Goal: Navigation & Orientation: Find specific page/section

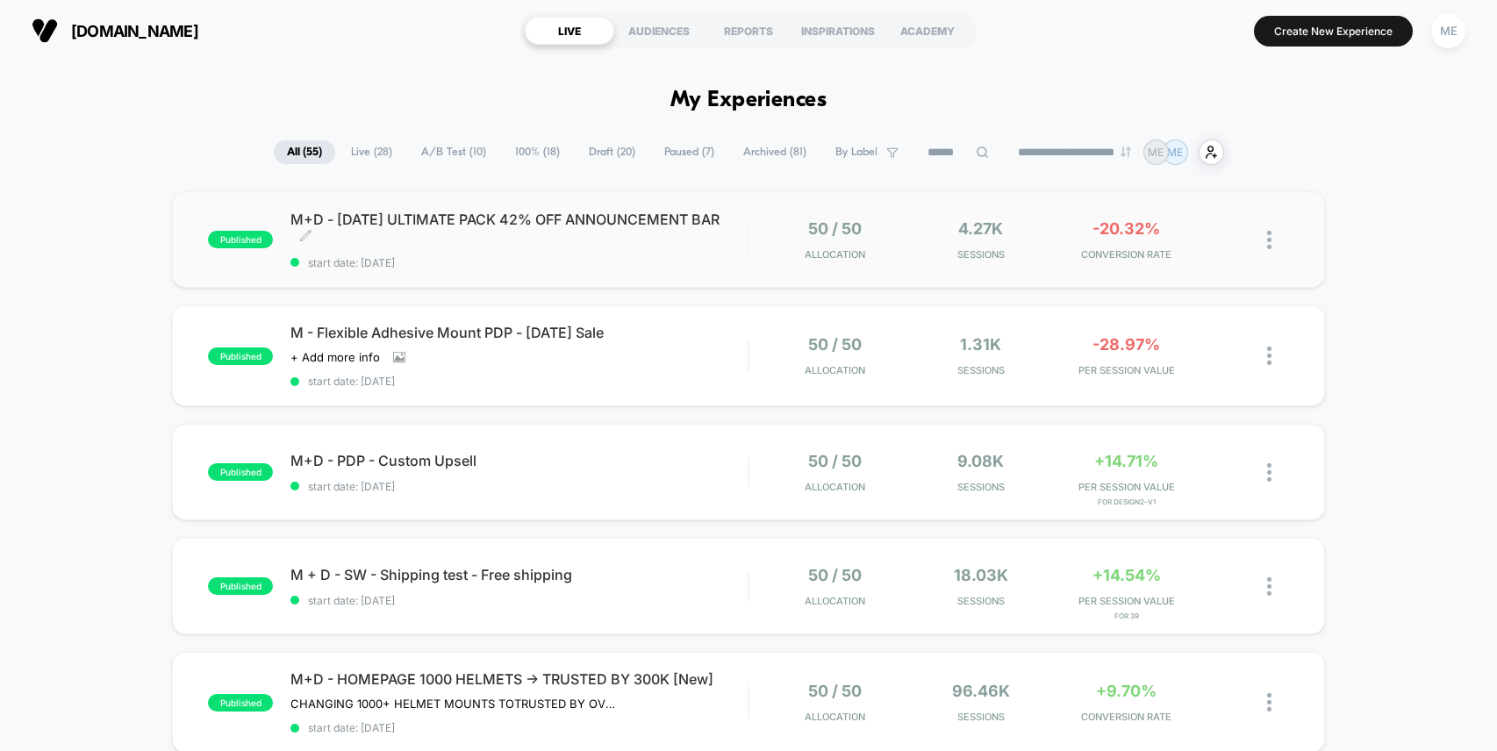
click at [568, 246] on div "M+D - [DATE] ULTIMATE PACK 42% OFF ANNOUNCEMENT BAR Click to edit experience de…" at bounding box center [519, 240] width 457 height 59
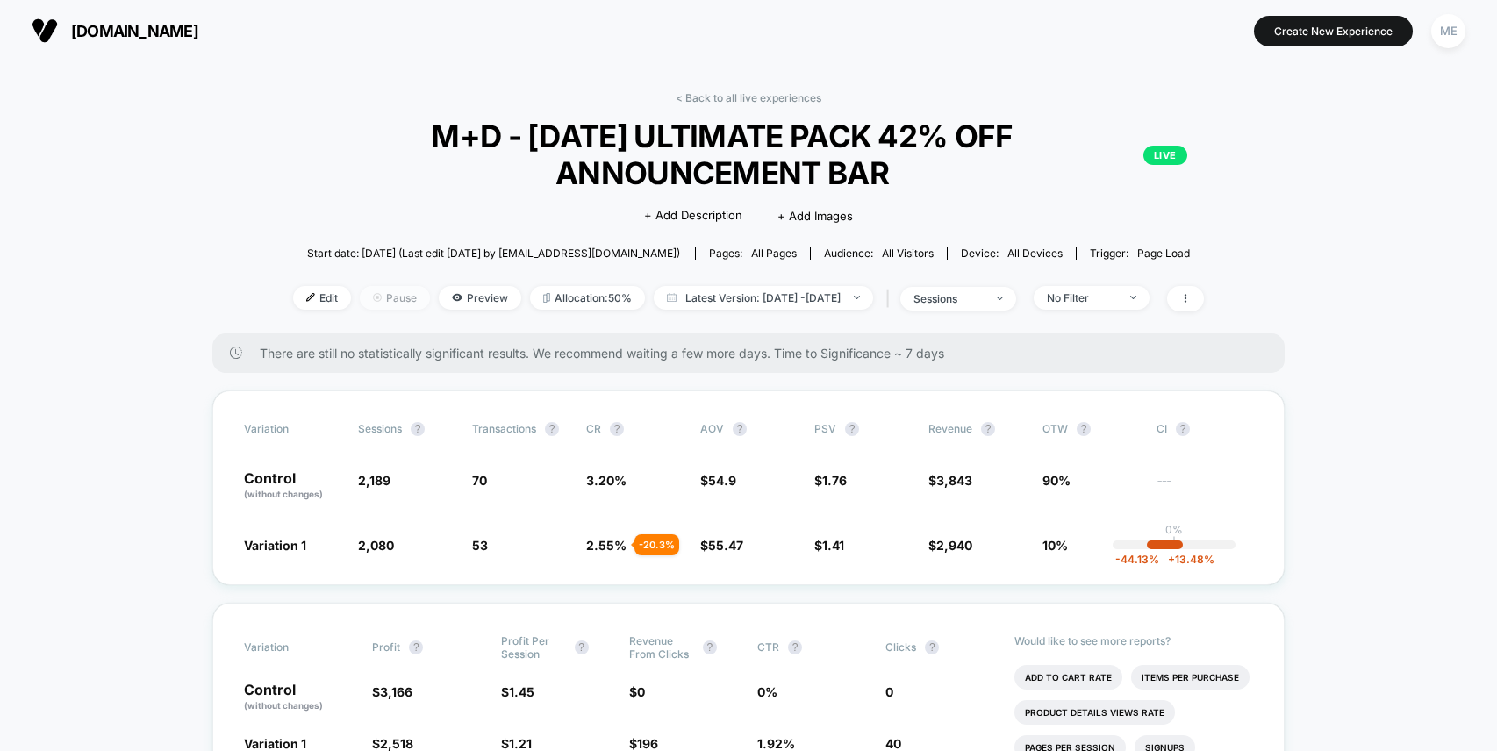
click at [382, 302] on span "Pause" at bounding box center [395, 298] width 70 height 24
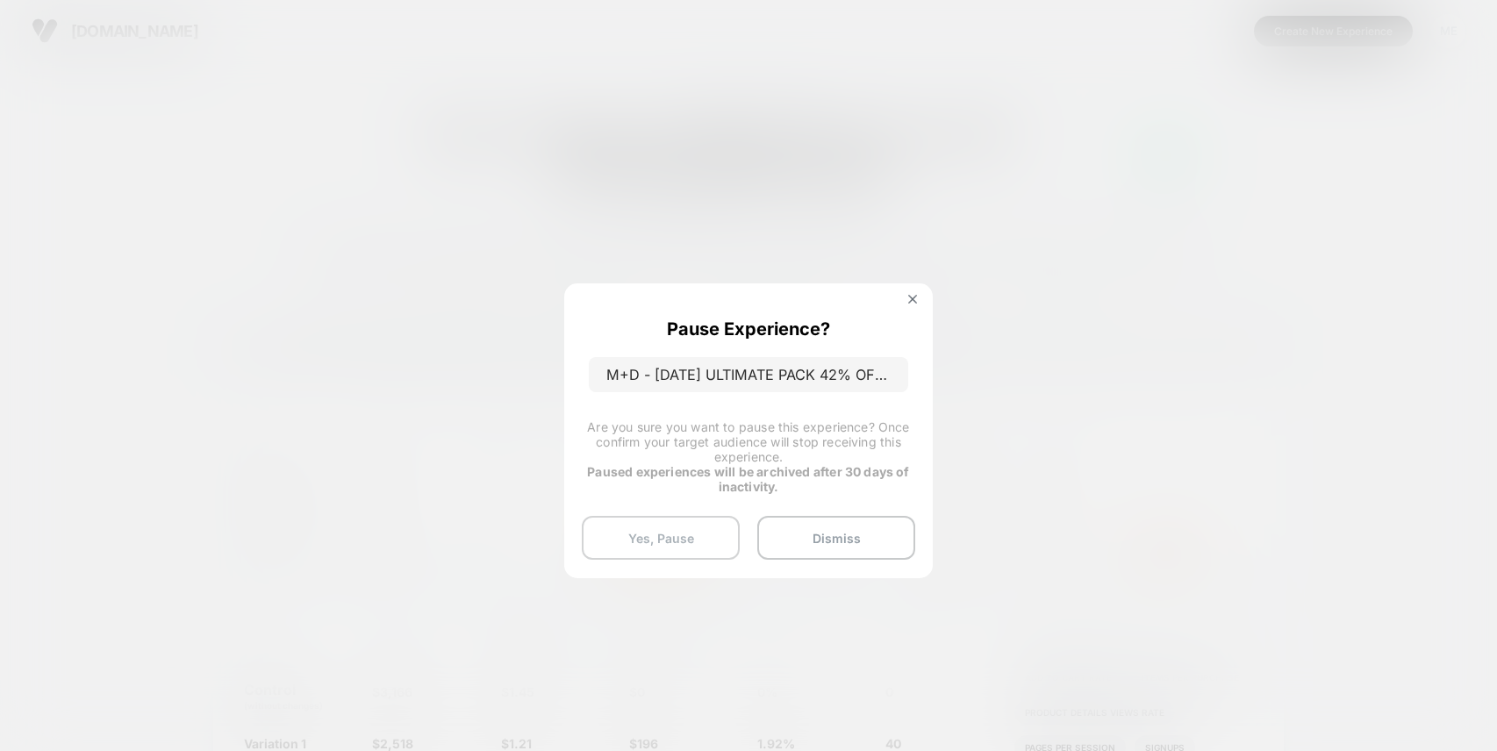
click at [640, 525] on button "Yes, Pause" at bounding box center [661, 538] width 158 height 44
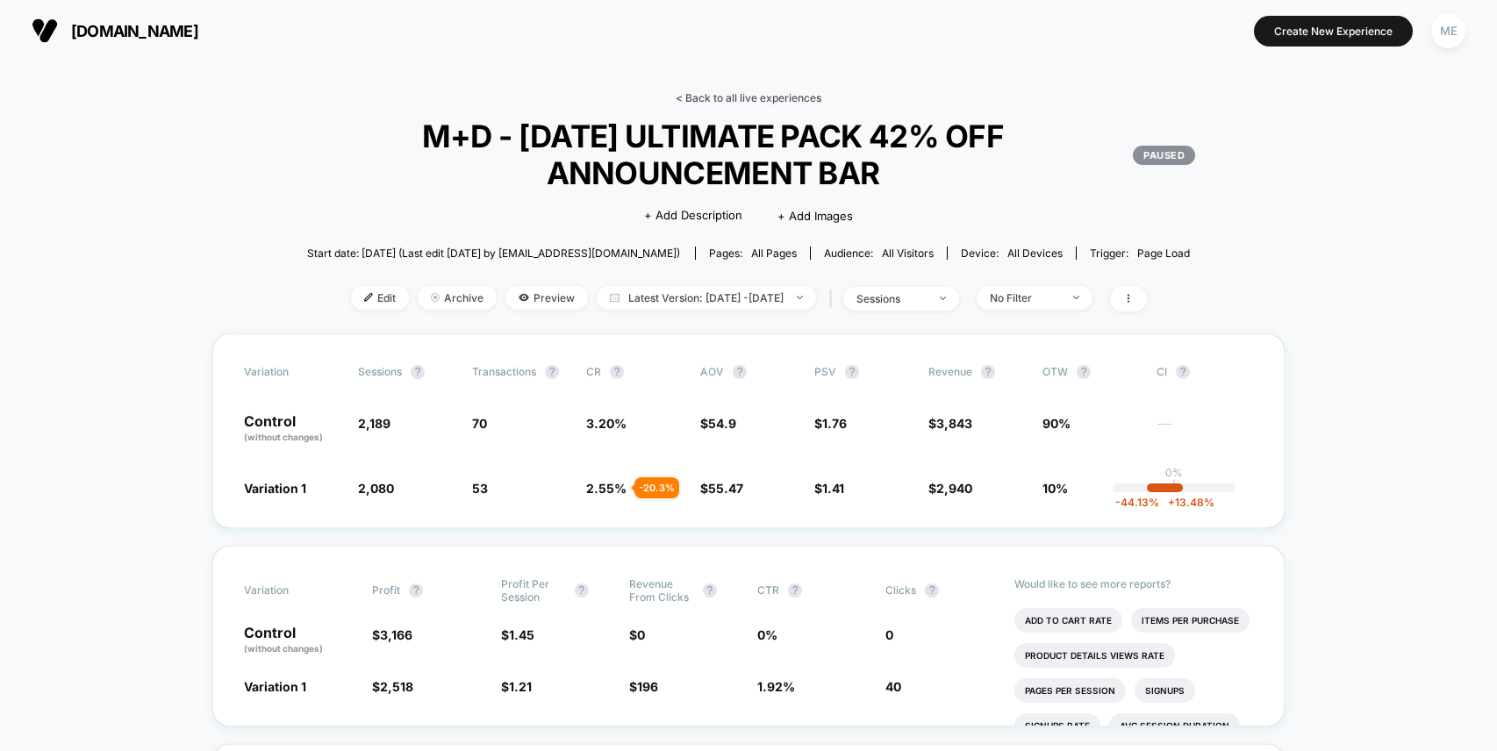
click at [727, 98] on link "< Back to all live experiences" at bounding box center [749, 97] width 146 height 13
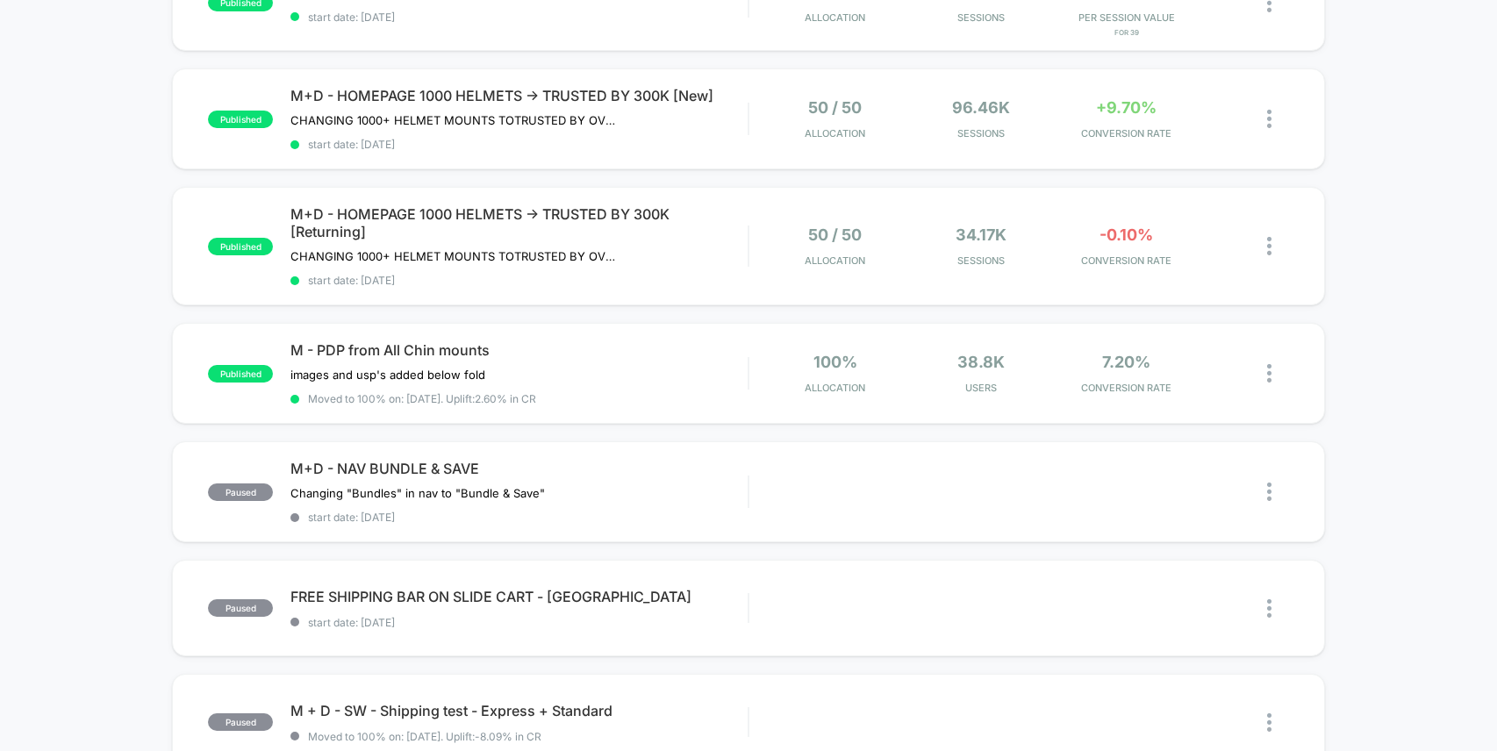
scroll to position [585, 0]
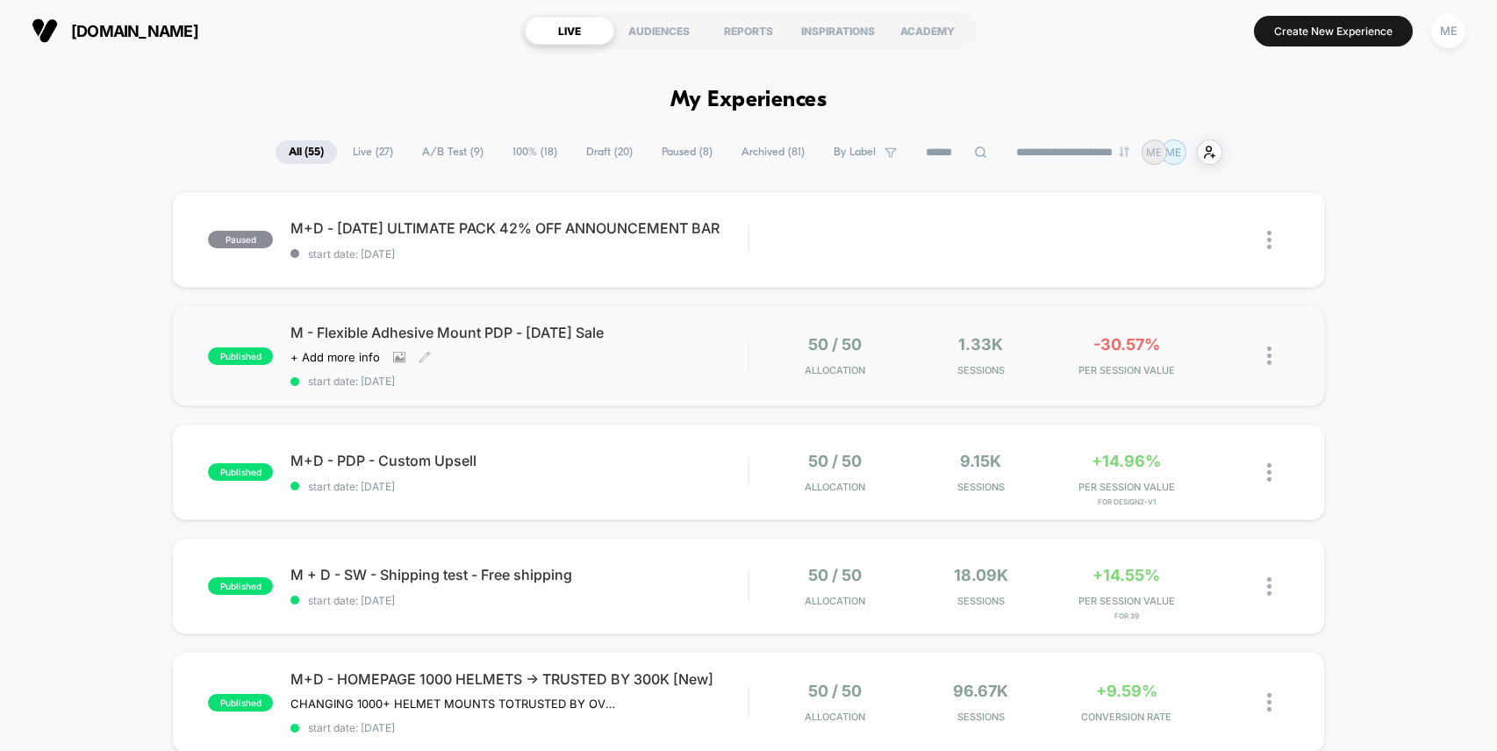
click at [710, 339] on span "M - Flexible Adhesive Mount PDP - [DATE] Sale" at bounding box center [519, 333] width 457 height 18
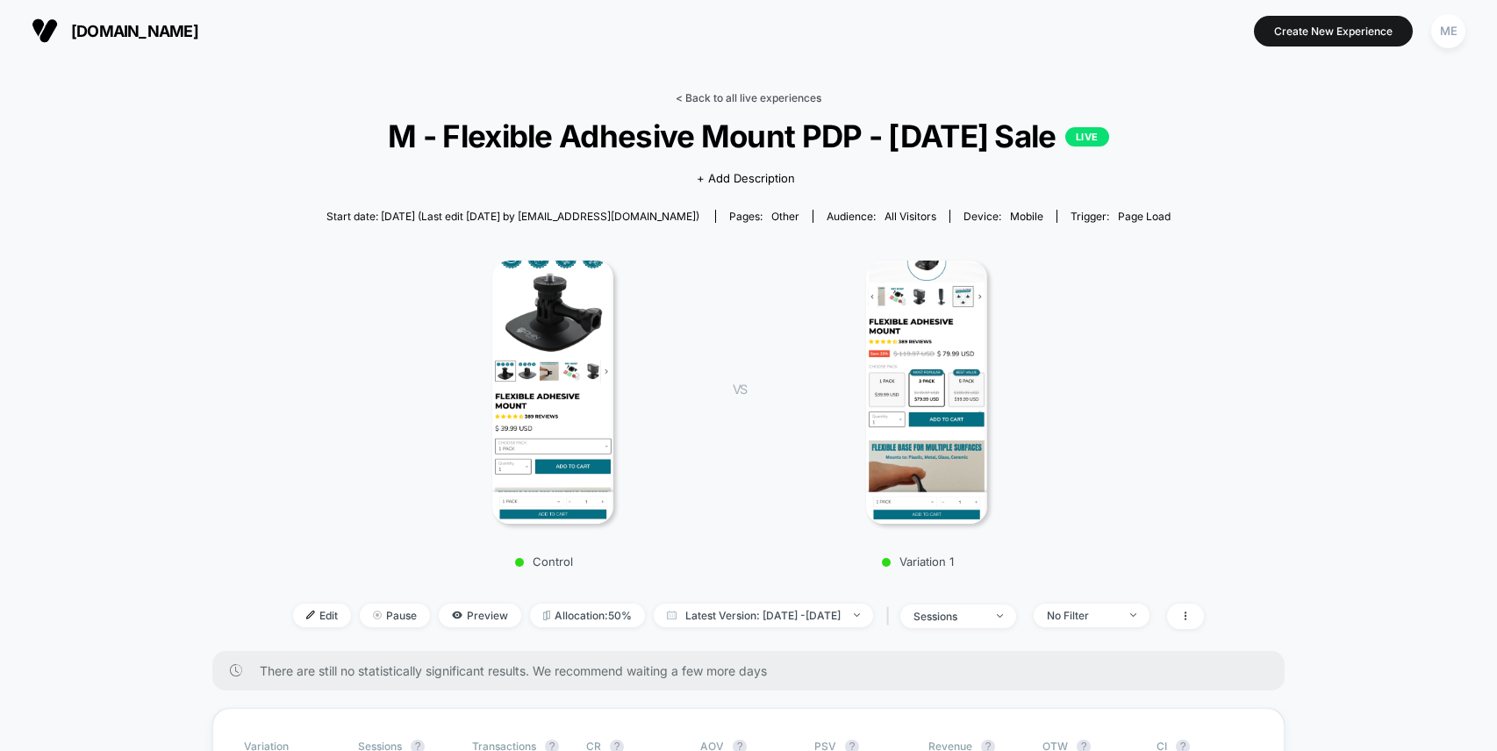
click at [741, 99] on link "< Back to all live experiences" at bounding box center [749, 97] width 146 height 13
